Goal: Transaction & Acquisition: Purchase product/service

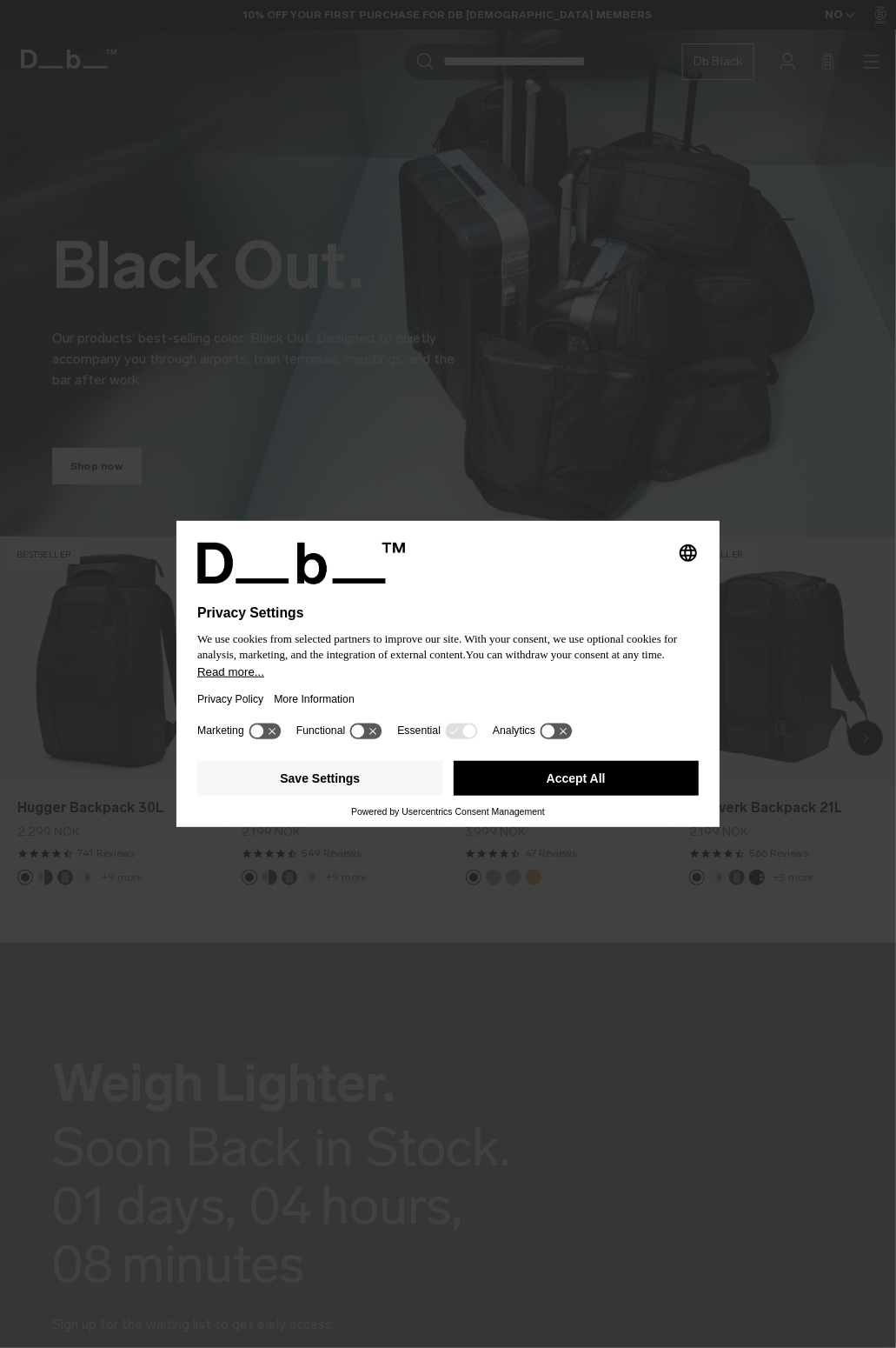
click at [575, 791] on button "Accept All" at bounding box center [576, 778] width 246 height 35
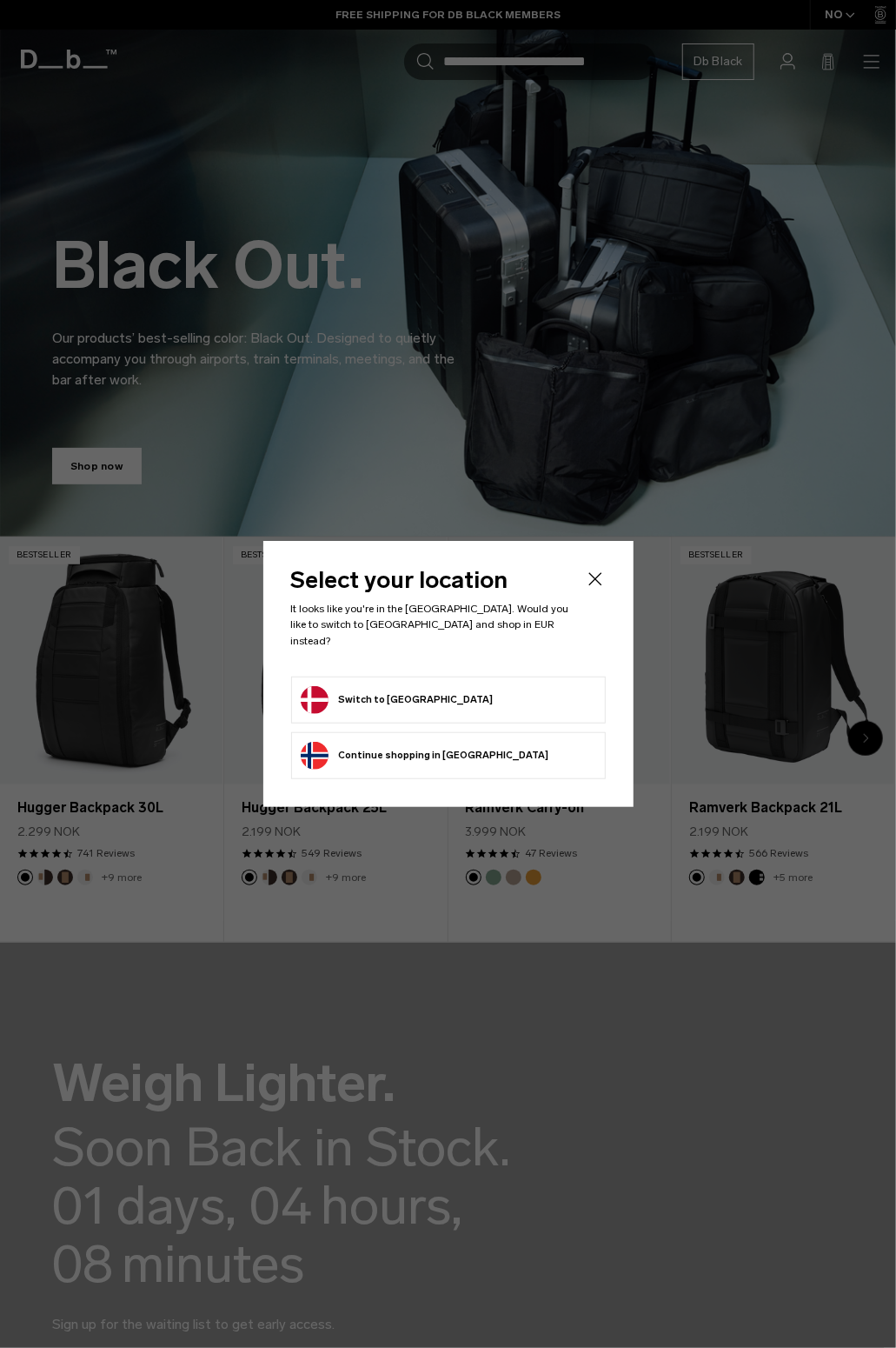
click at [404, 691] on button "Switch to Denmark" at bounding box center [397, 699] width 193 height 28
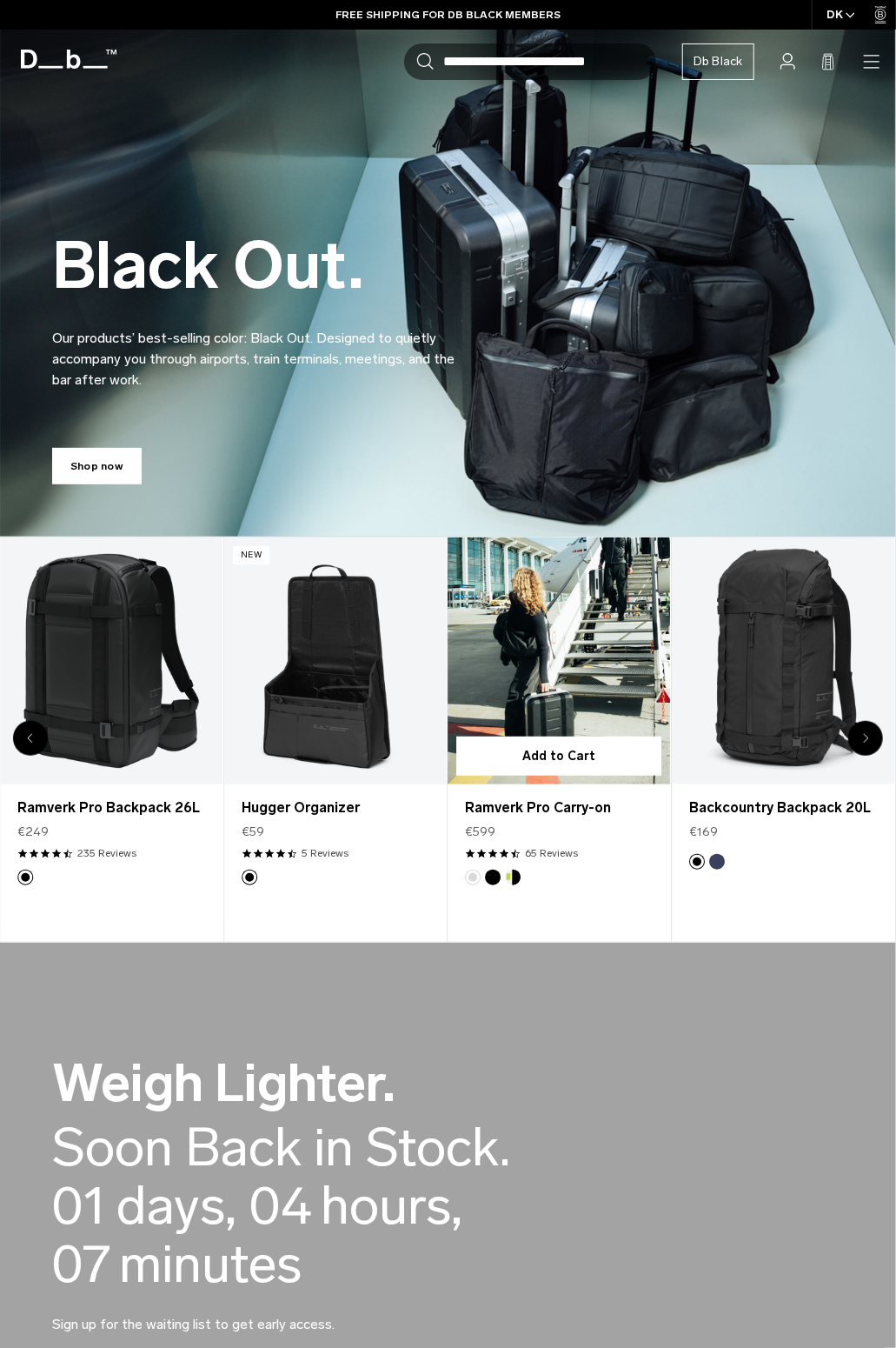
click at [566, 727] on link "Ramverk Pro Carry-on" at bounding box center [560, 660] width 223 height 247
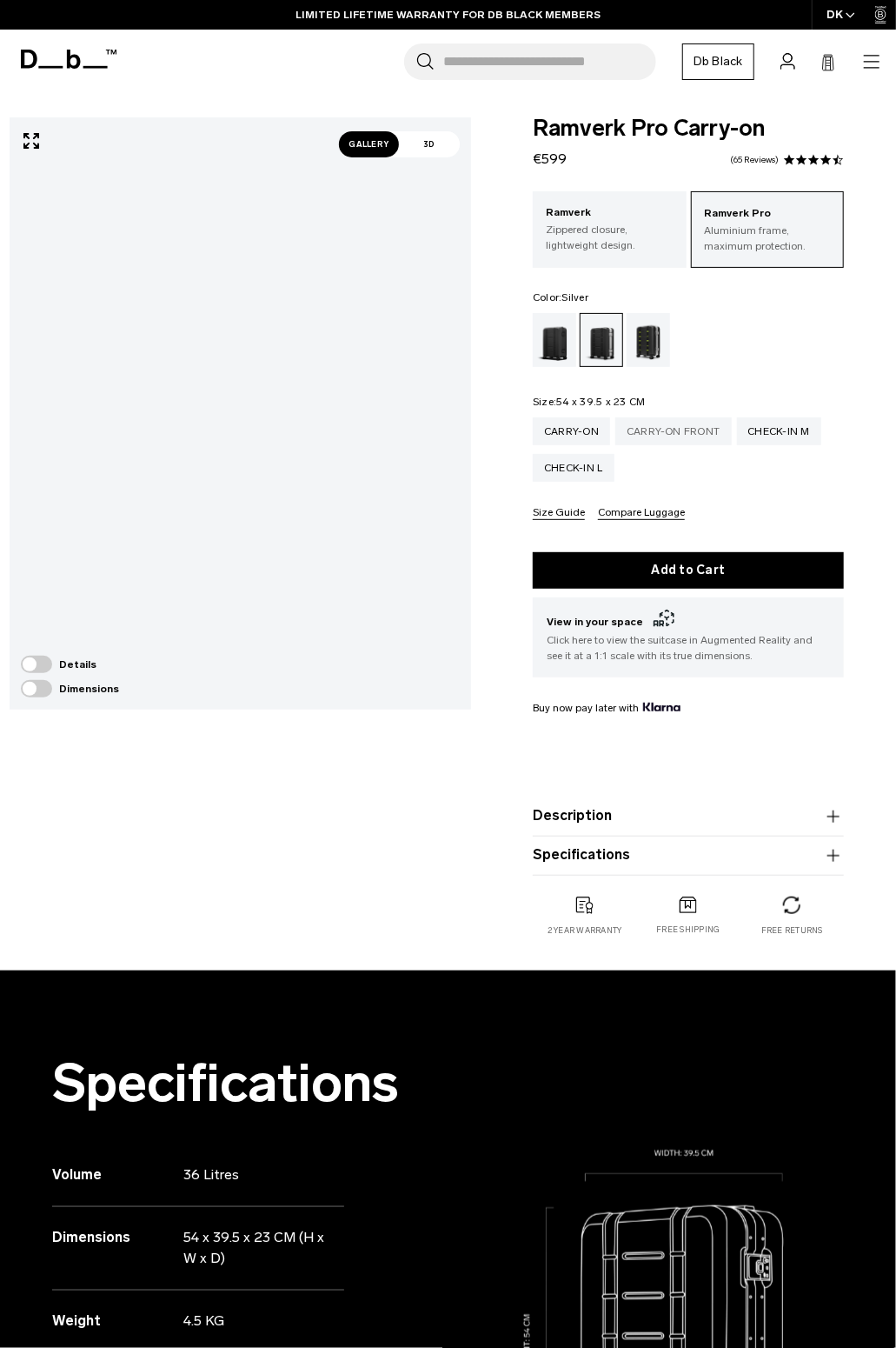
click at [679, 442] on div "Carry-on Front" at bounding box center [673, 431] width 116 height 28
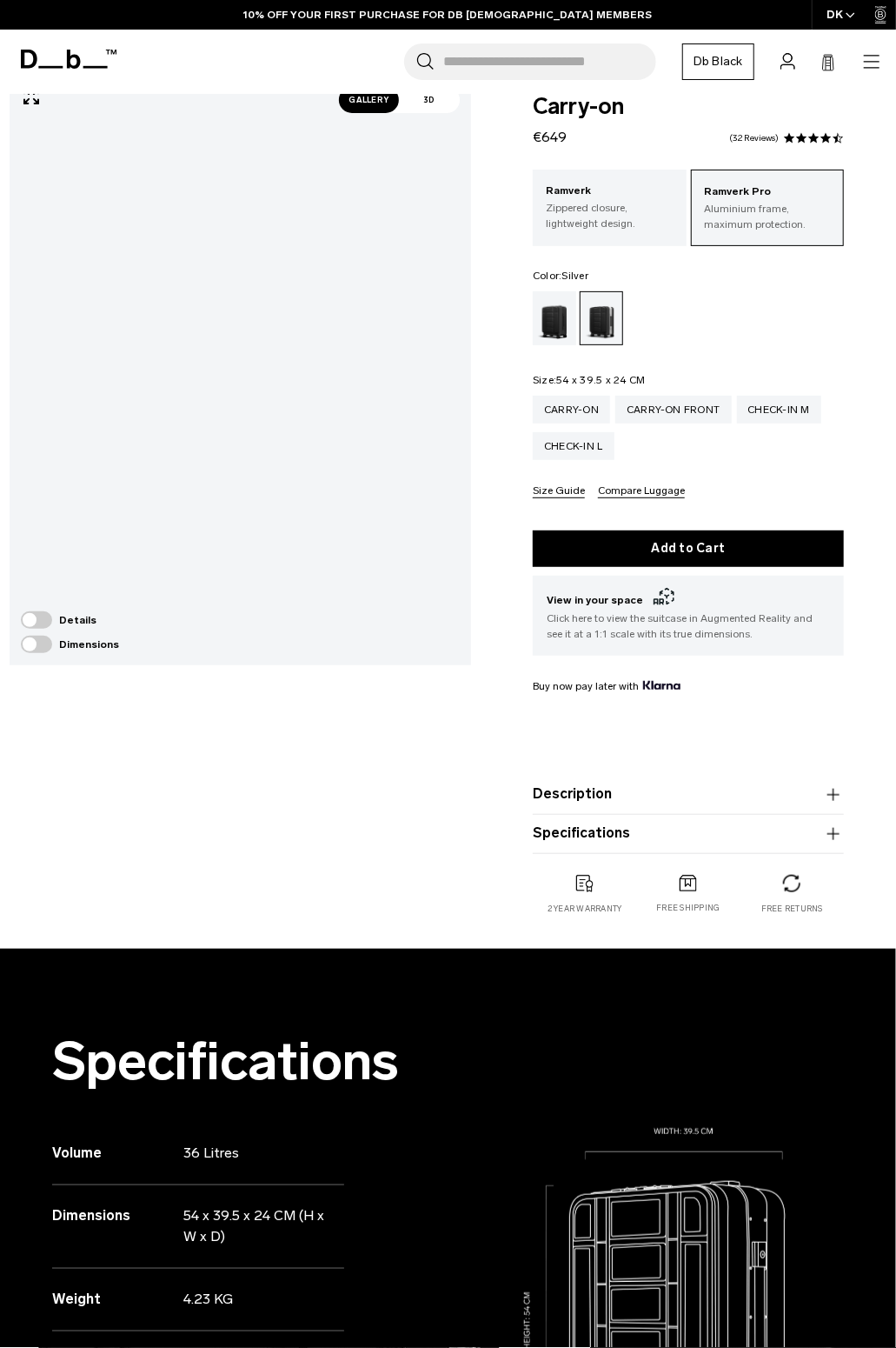
scroll to position [3, 0]
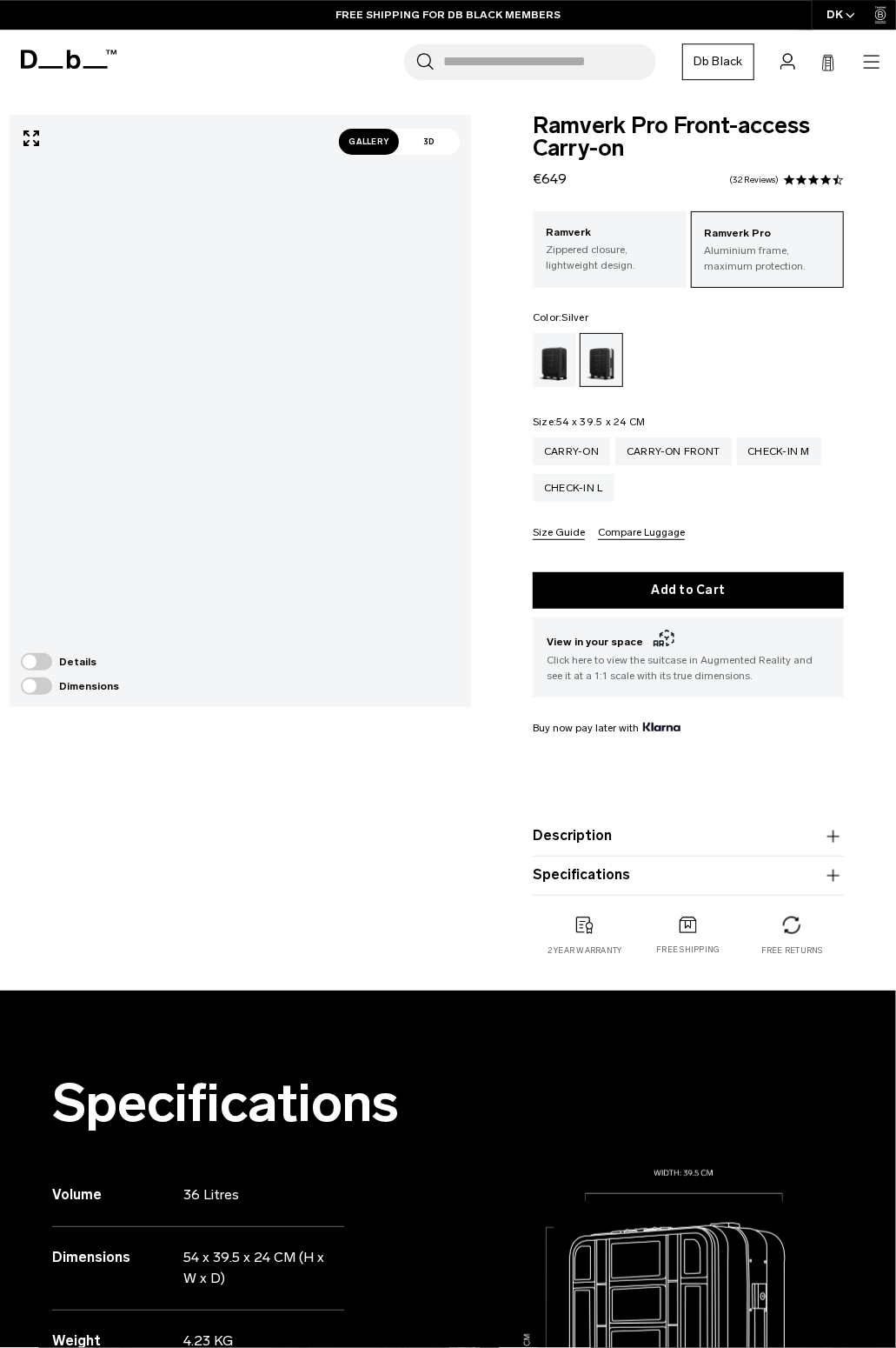
click at [368, 143] on span "Gallery" at bounding box center [369, 141] width 61 height 26
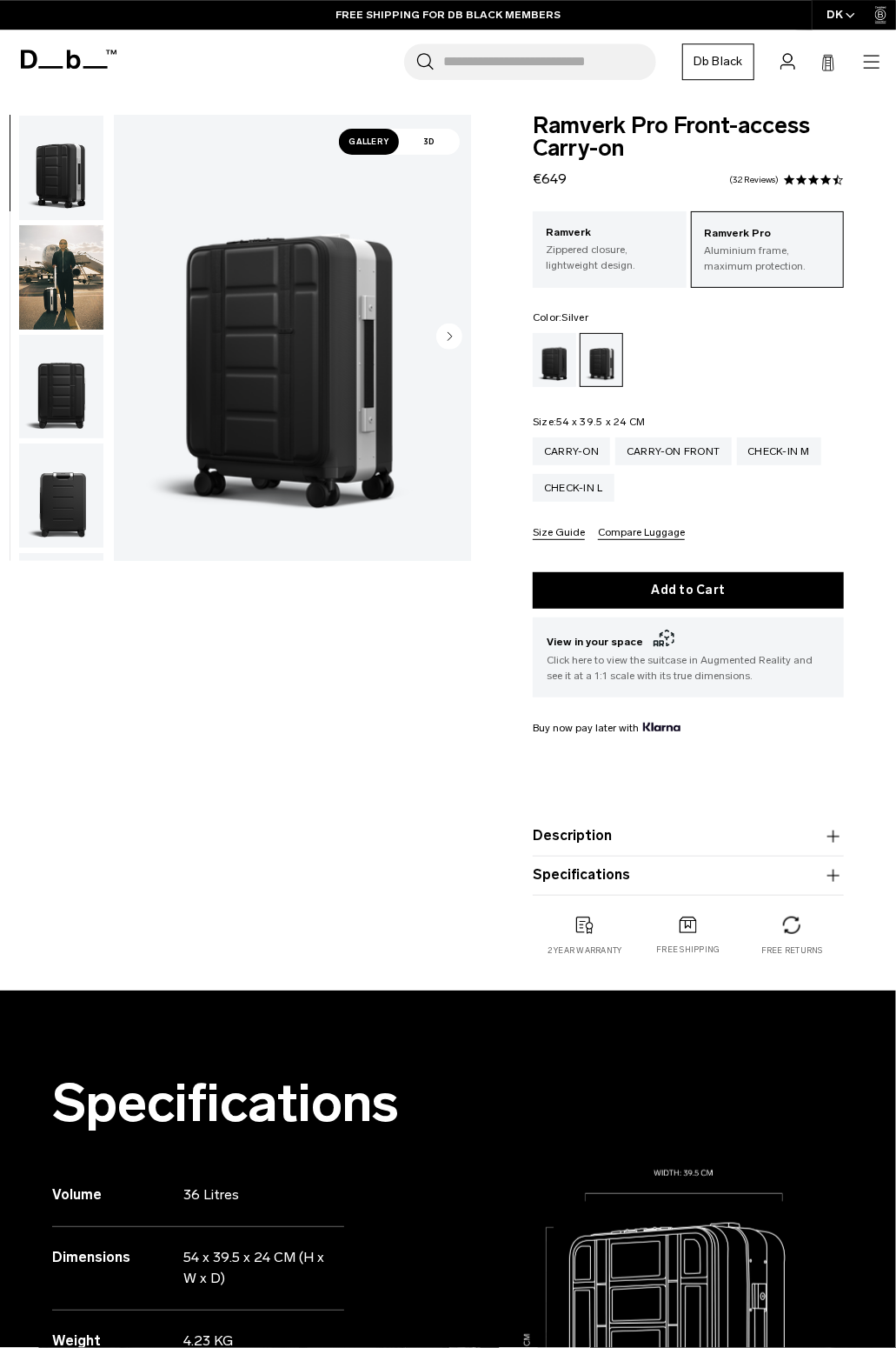
click at [69, 275] on img "button" at bounding box center [61, 277] width 85 height 105
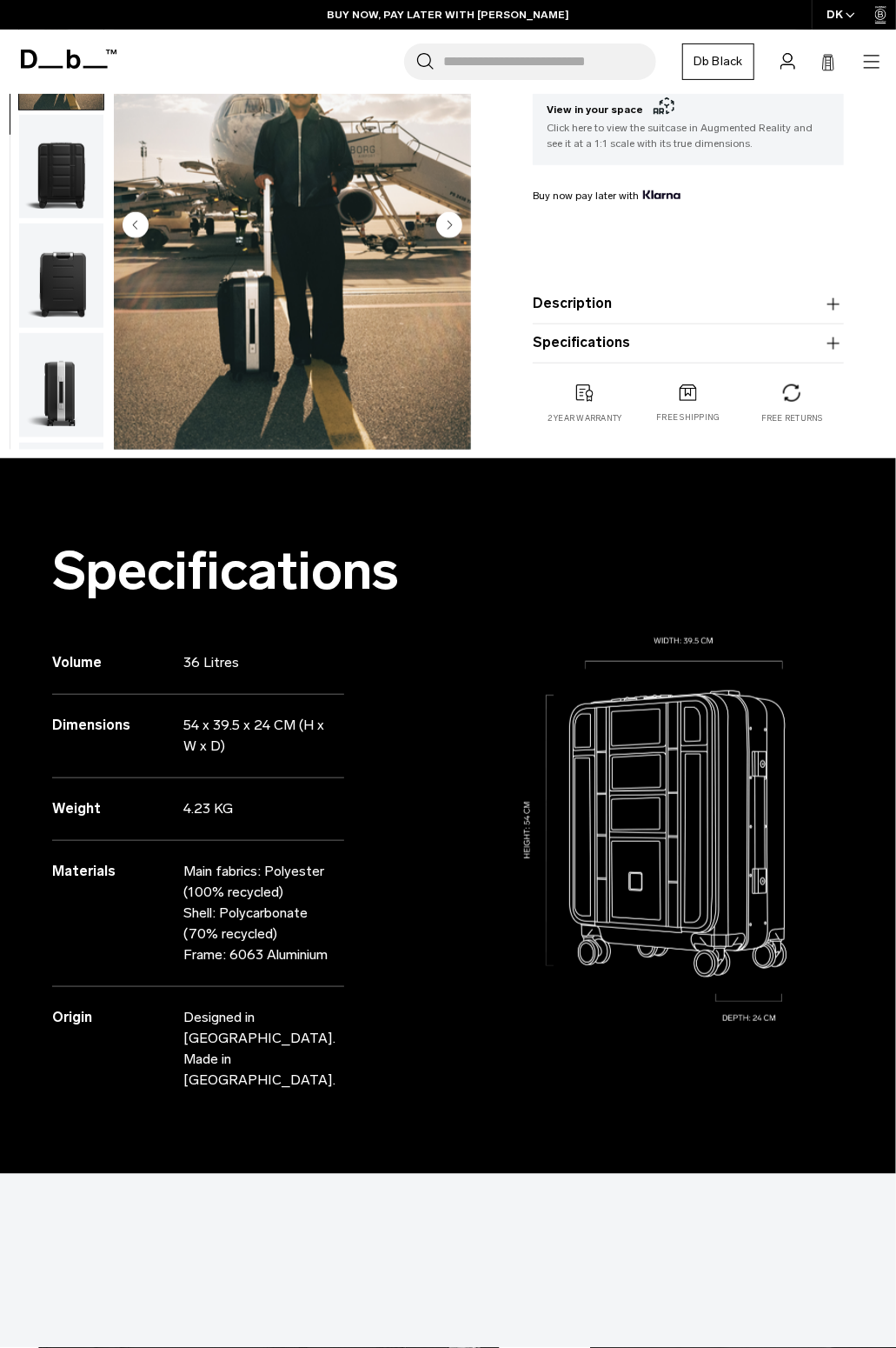
scroll to position [544, 0]
